Goal: Information Seeking & Learning: Learn about a topic

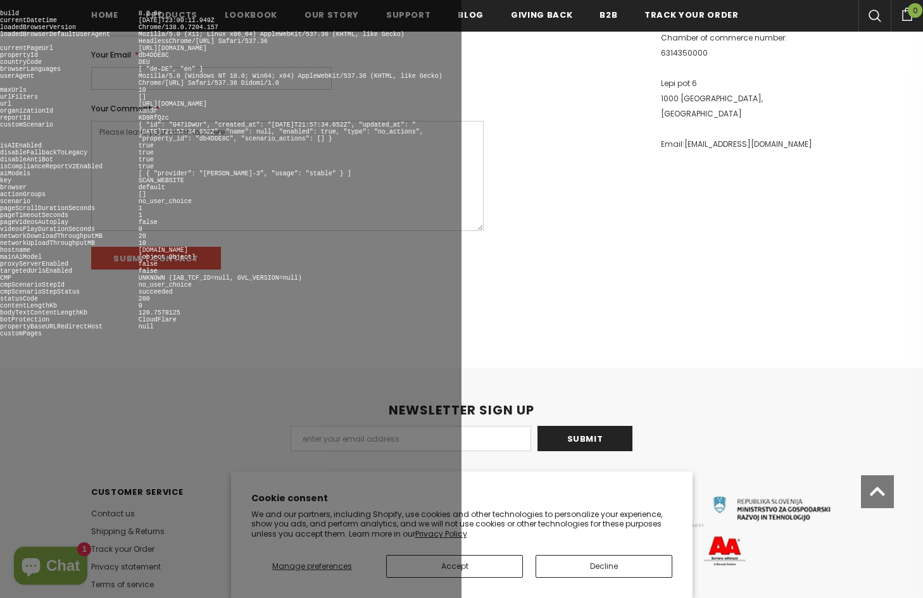
scroll to position [541, 0]
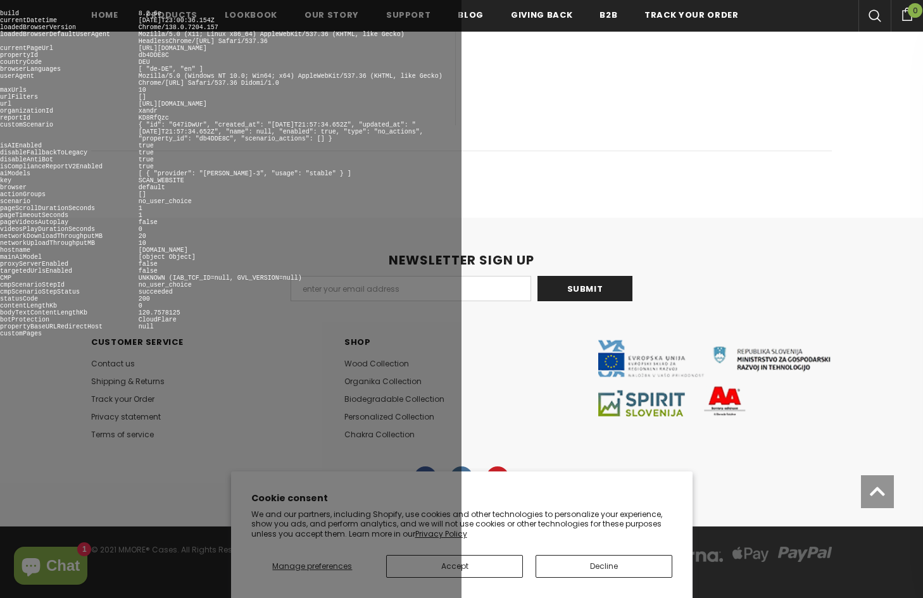
scroll to position [581, 0]
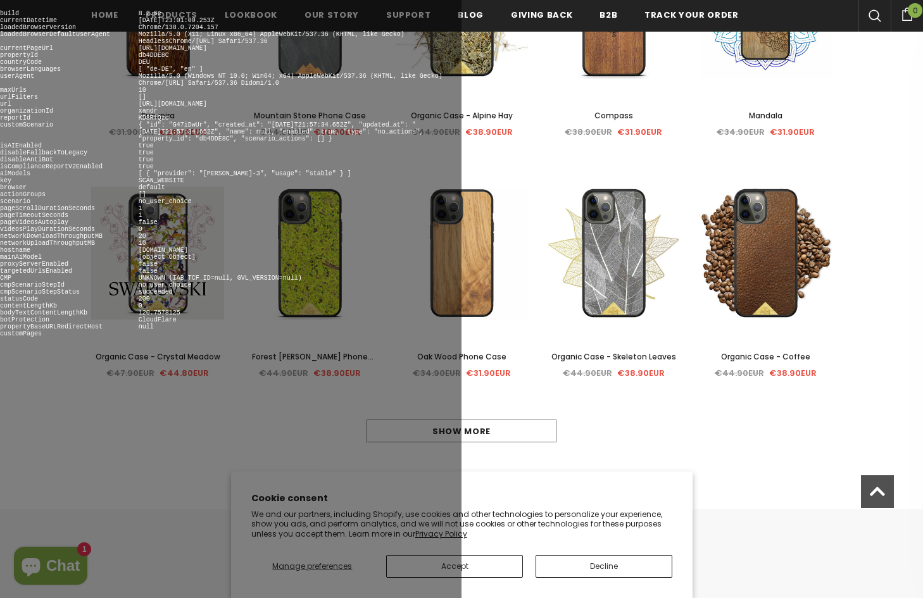
scroll to position [872, 0]
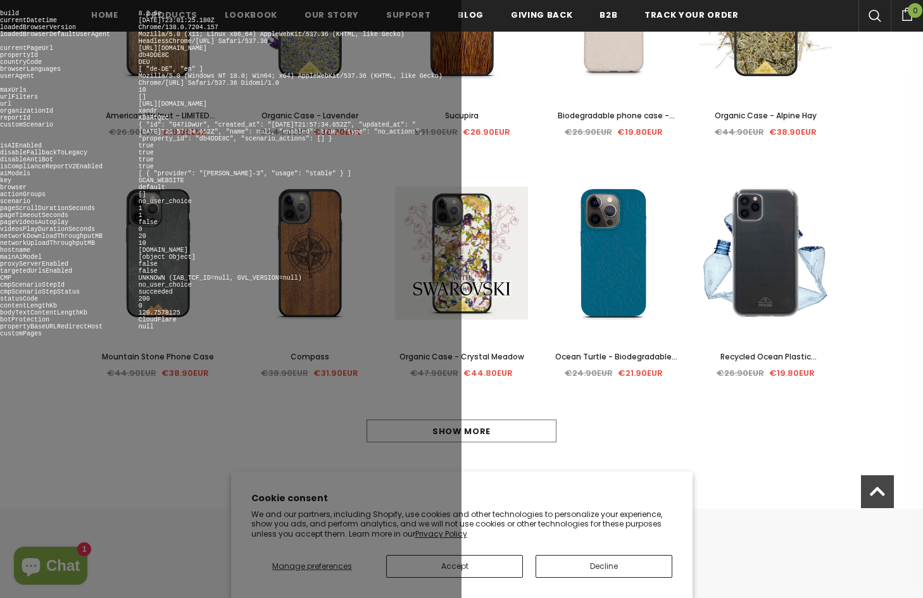
scroll to position [872, 0]
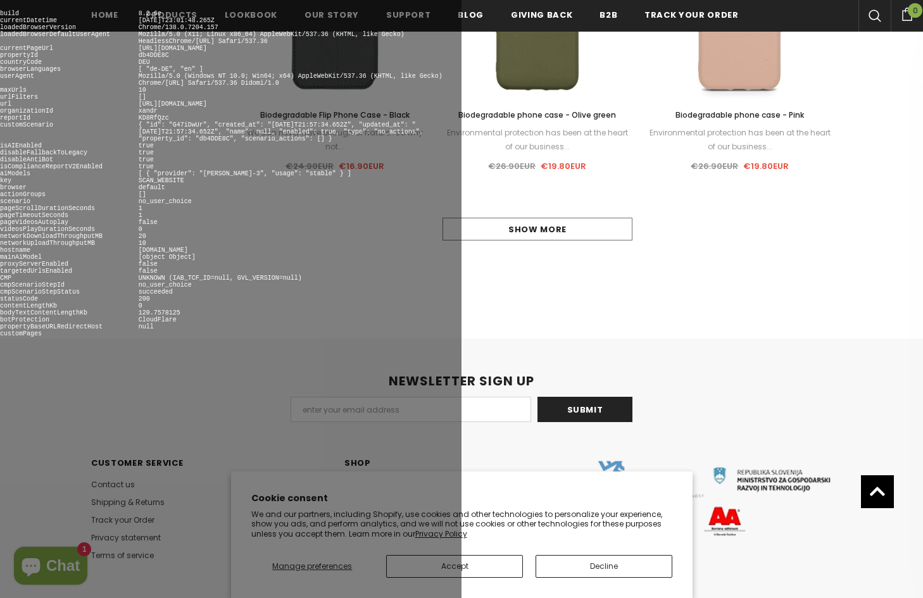
scroll to position [1461, 0]
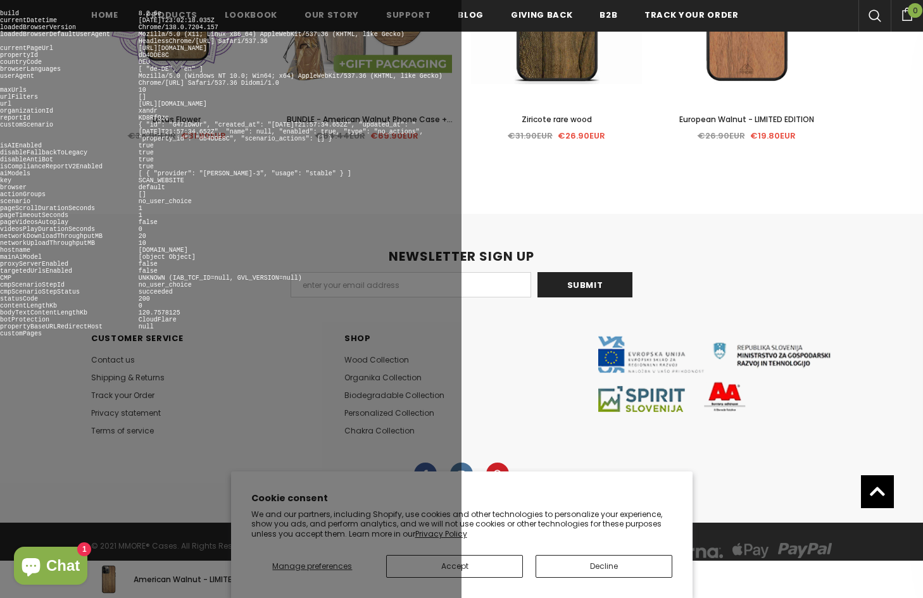
scroll to position [2856, 0]
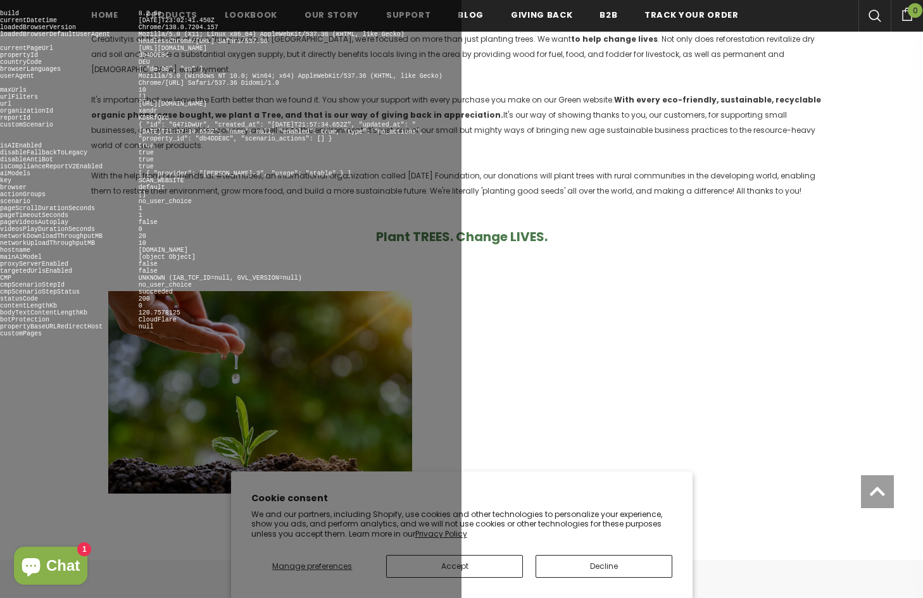
scroll to position [908, 0]
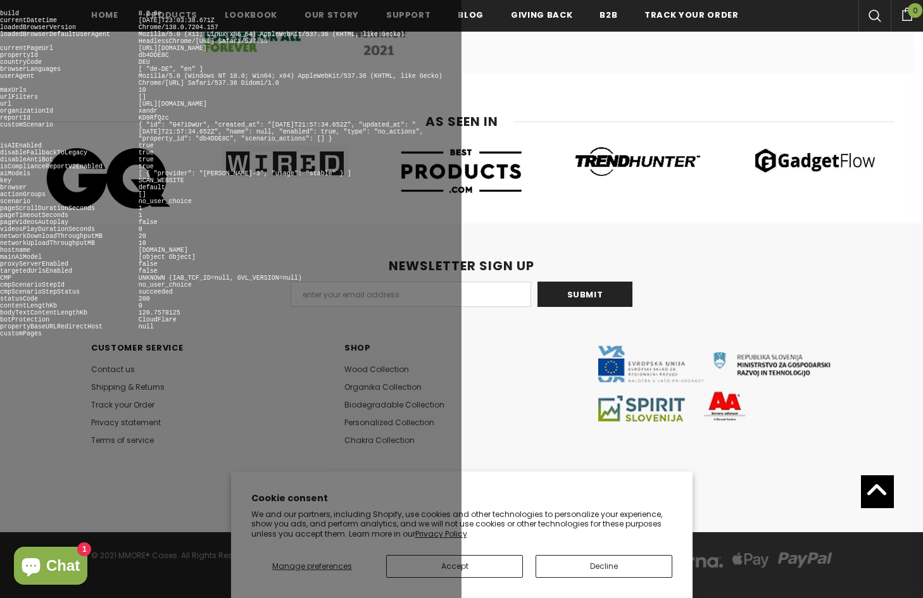
scroll to position [6516, 0]
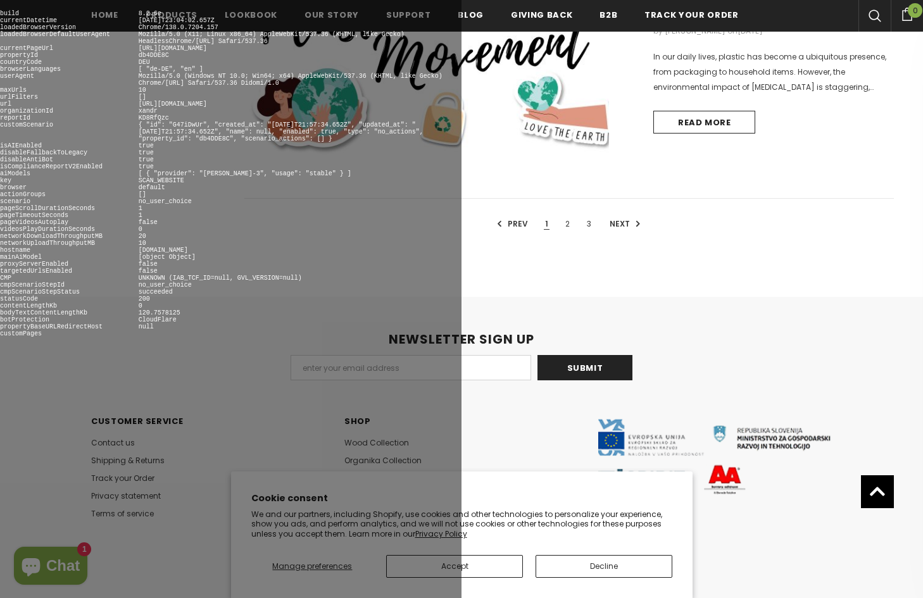
scroll to position [1229, 0]
